Goal: Task Accomplishment & Management: Use online tool/utility

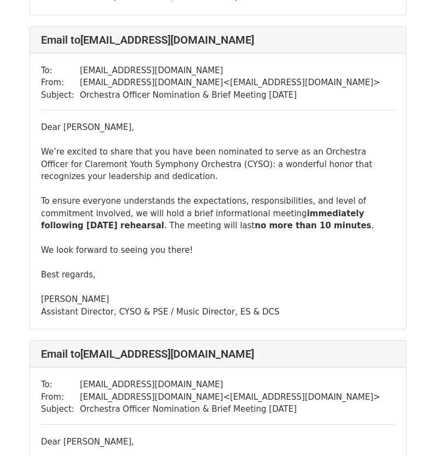
scroll to position [1311, 0]
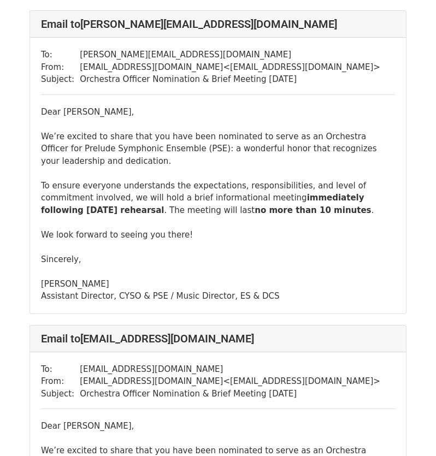
scroll to position [6009, 0]
